Goal: Navigation & Orientation: Find specific page/section

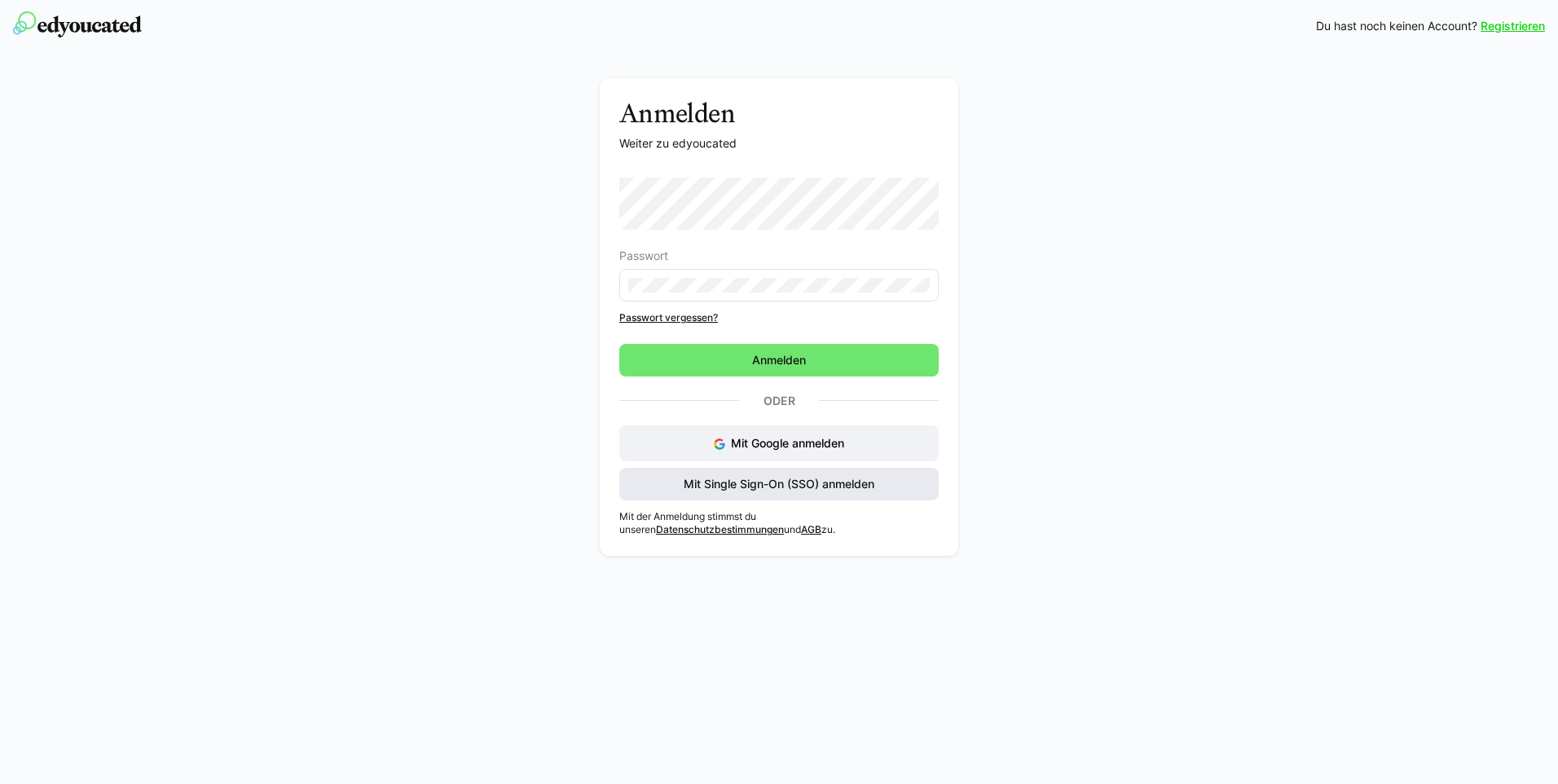
click at [750, 484] on span "Mit Single Sign-On (SSO) anmelden" at bounding box center [779, 484] width 195 height 16
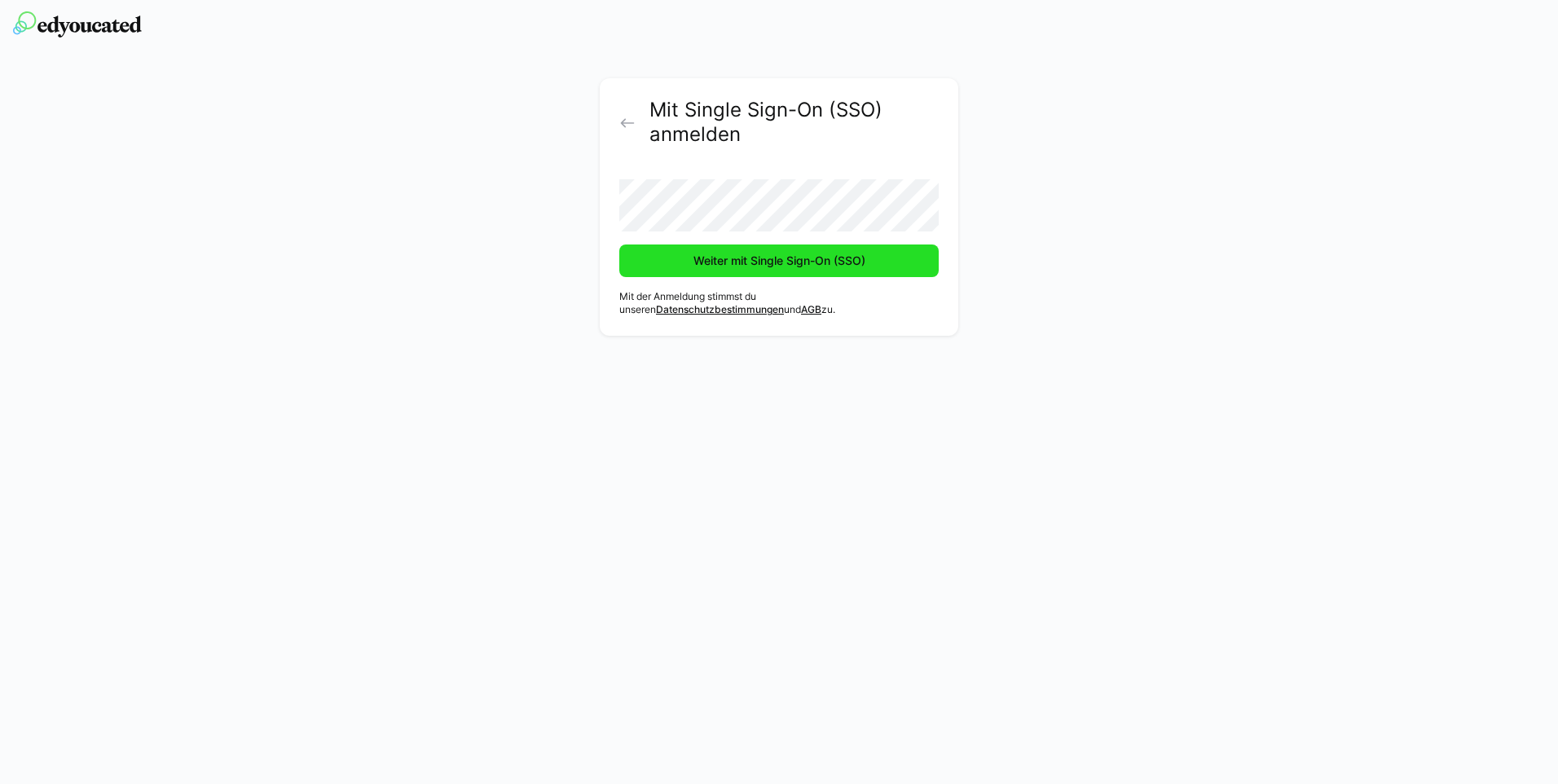
click at [722, 260] on span "Weiter mit Single Sign-On (SSO)" at bounding box center [779, 260] width 177 height 16
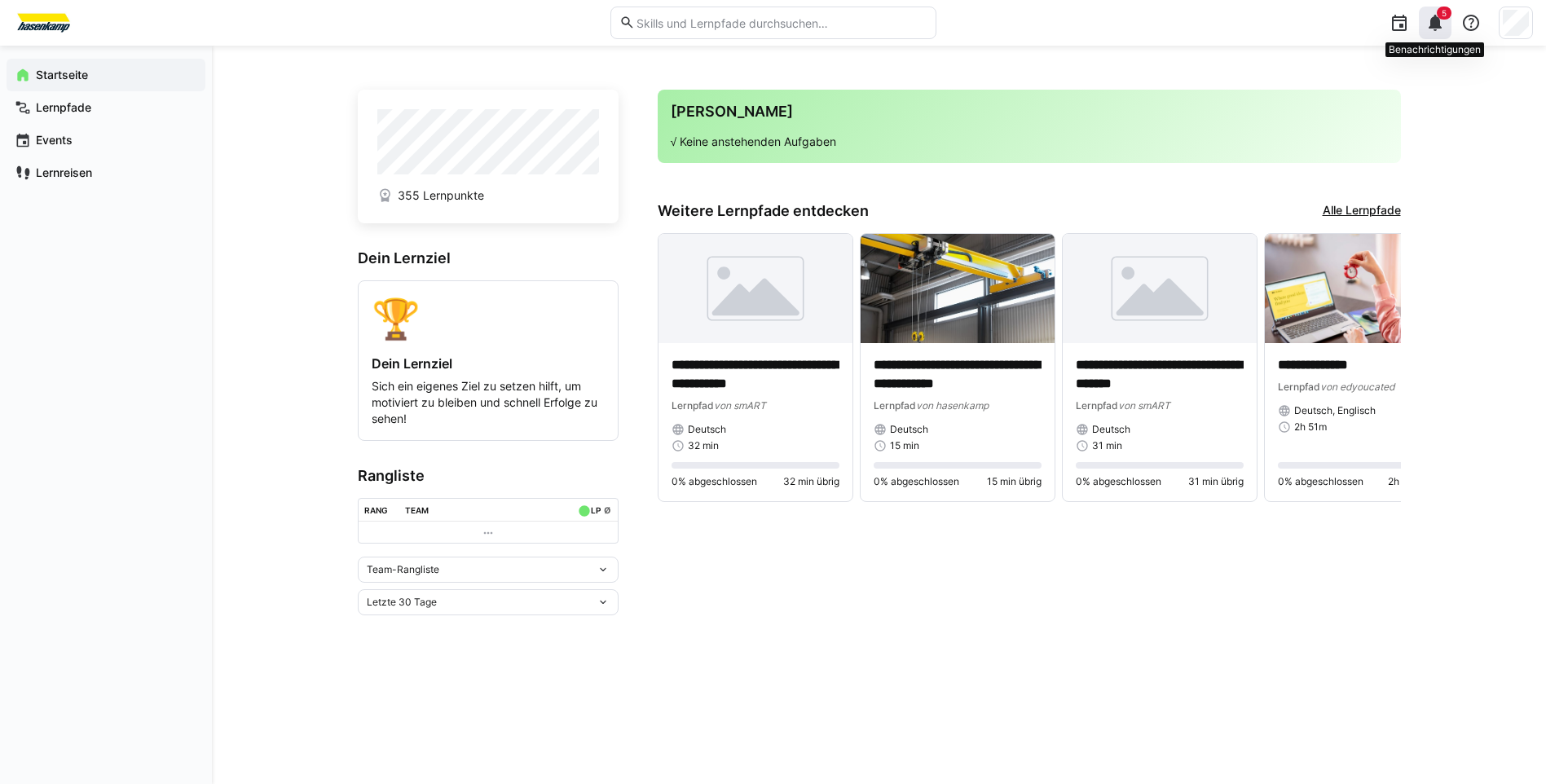
click at [1440, 25] on eds-icon at bounding box center [1434, 22] width 19 height 19
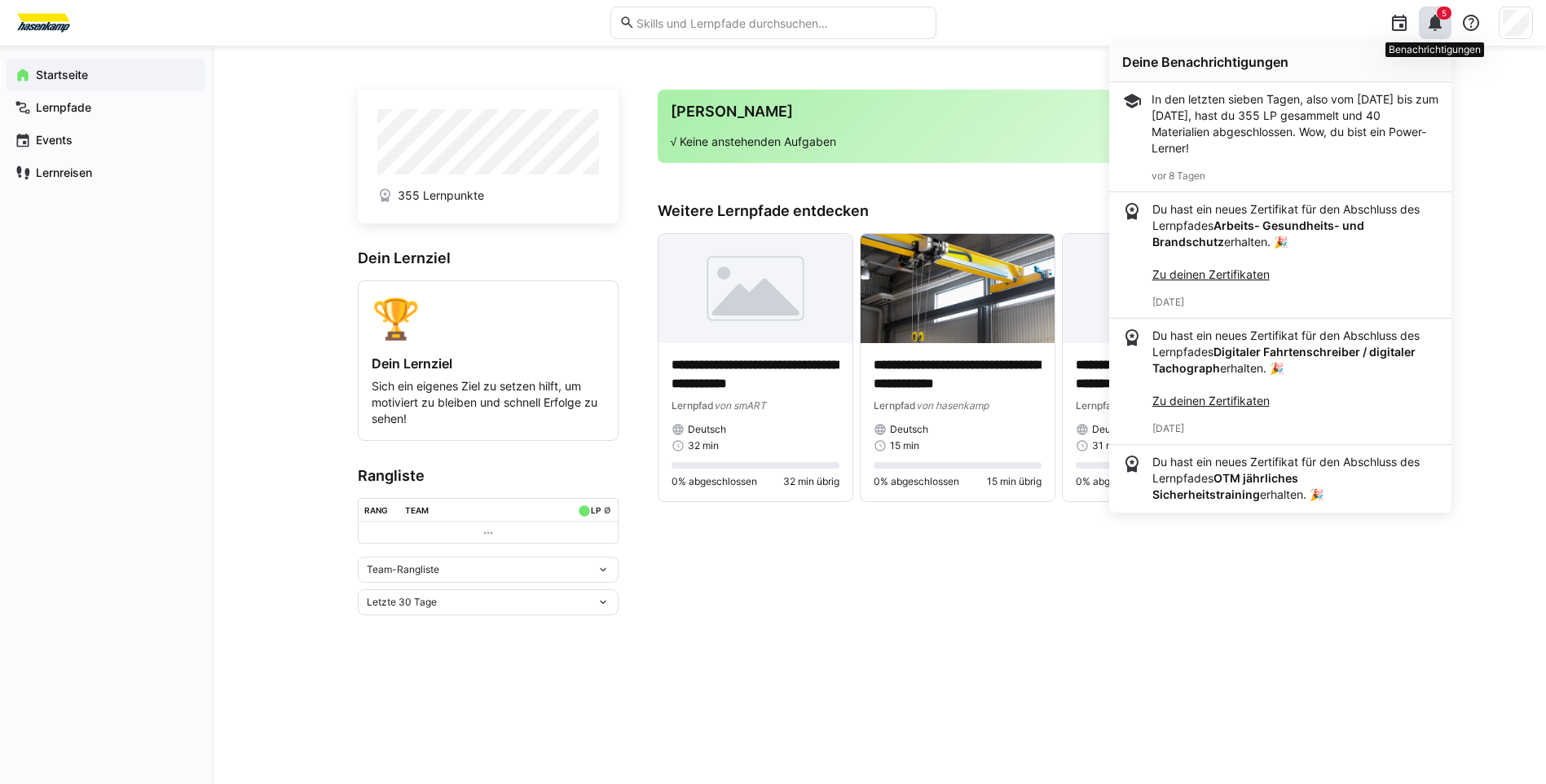
click at [1435, 17] on eds-icon at bounding box center [1434, 22] width 19 height 19
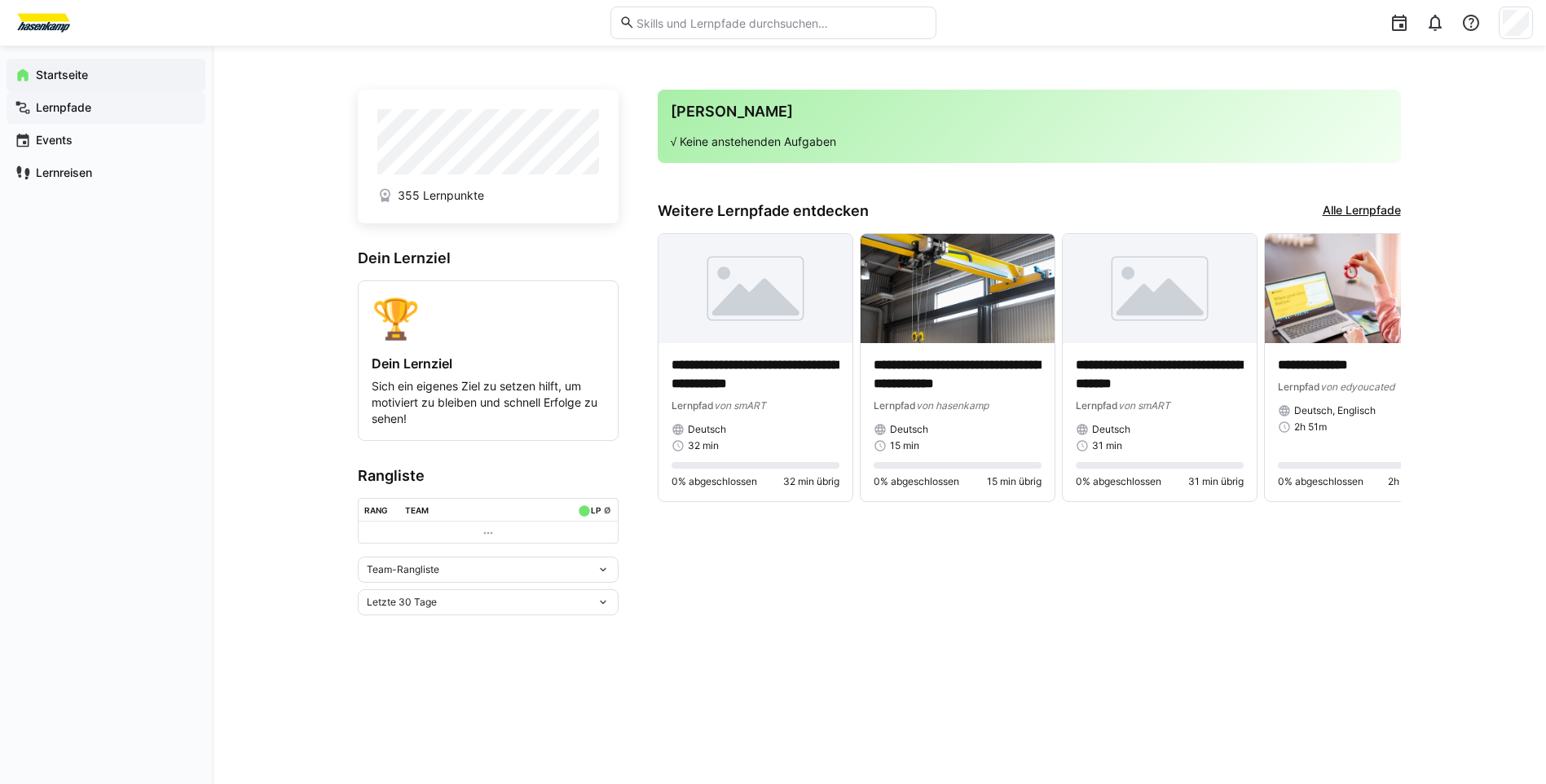
click at [0, 0] on app-navigation-label "Lernpfade" at bounding box center [0, 0] width 0 height 0
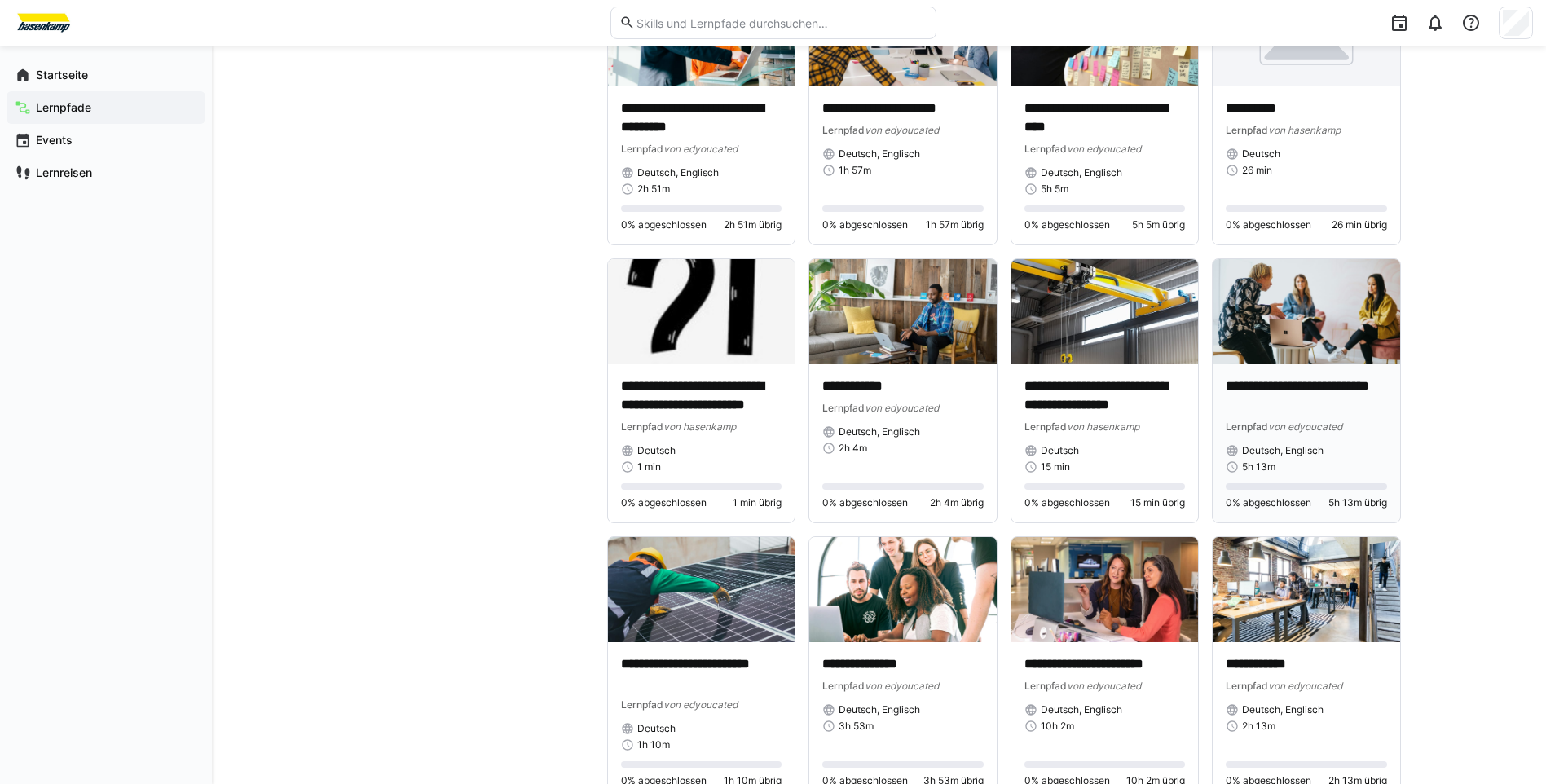
scroll to position [2445, 0]
